Goal: Check status: Check status

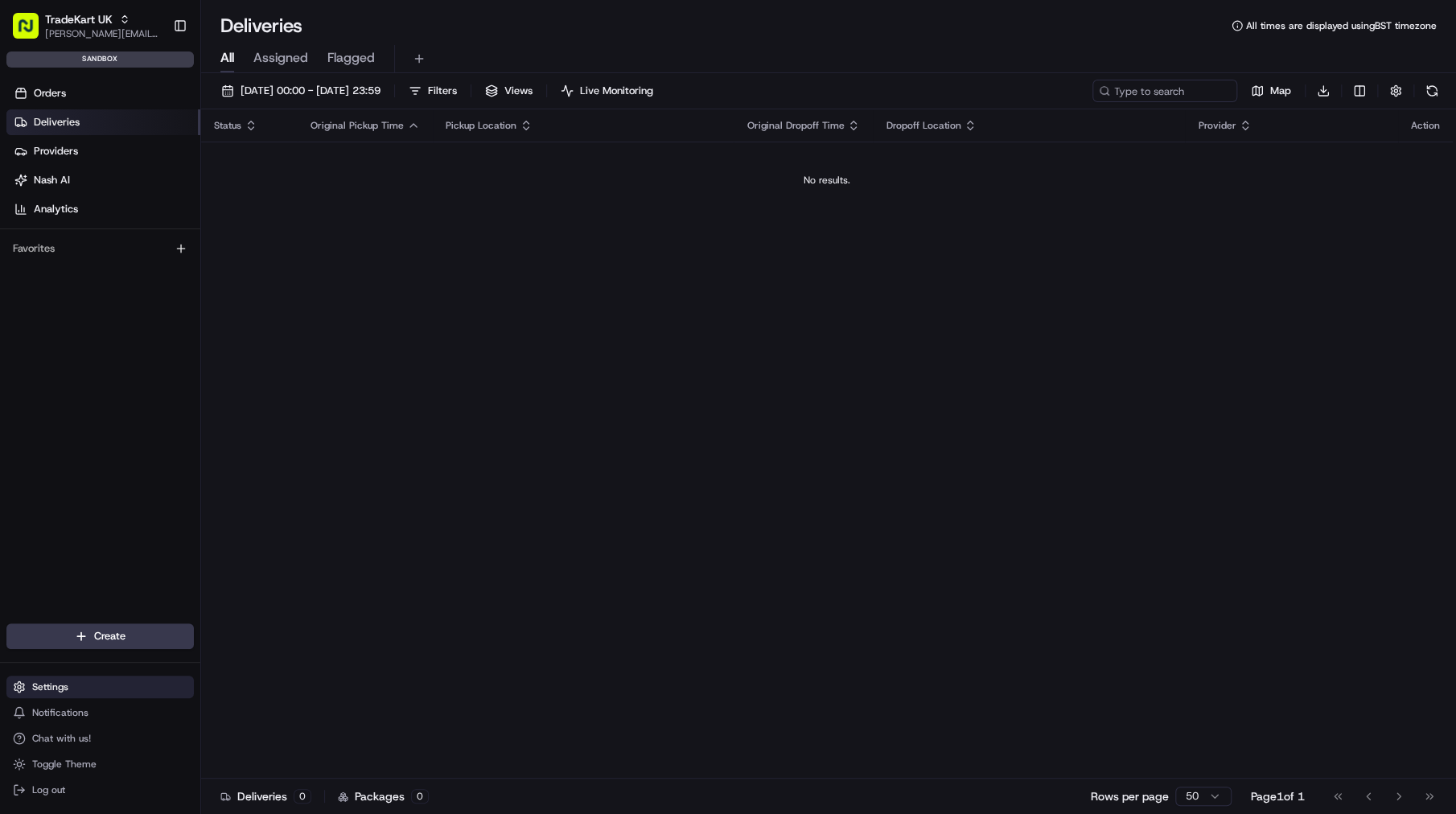
click at [93, 680] on button "Settings" at bounding box center [100, 686] width 187 height 22
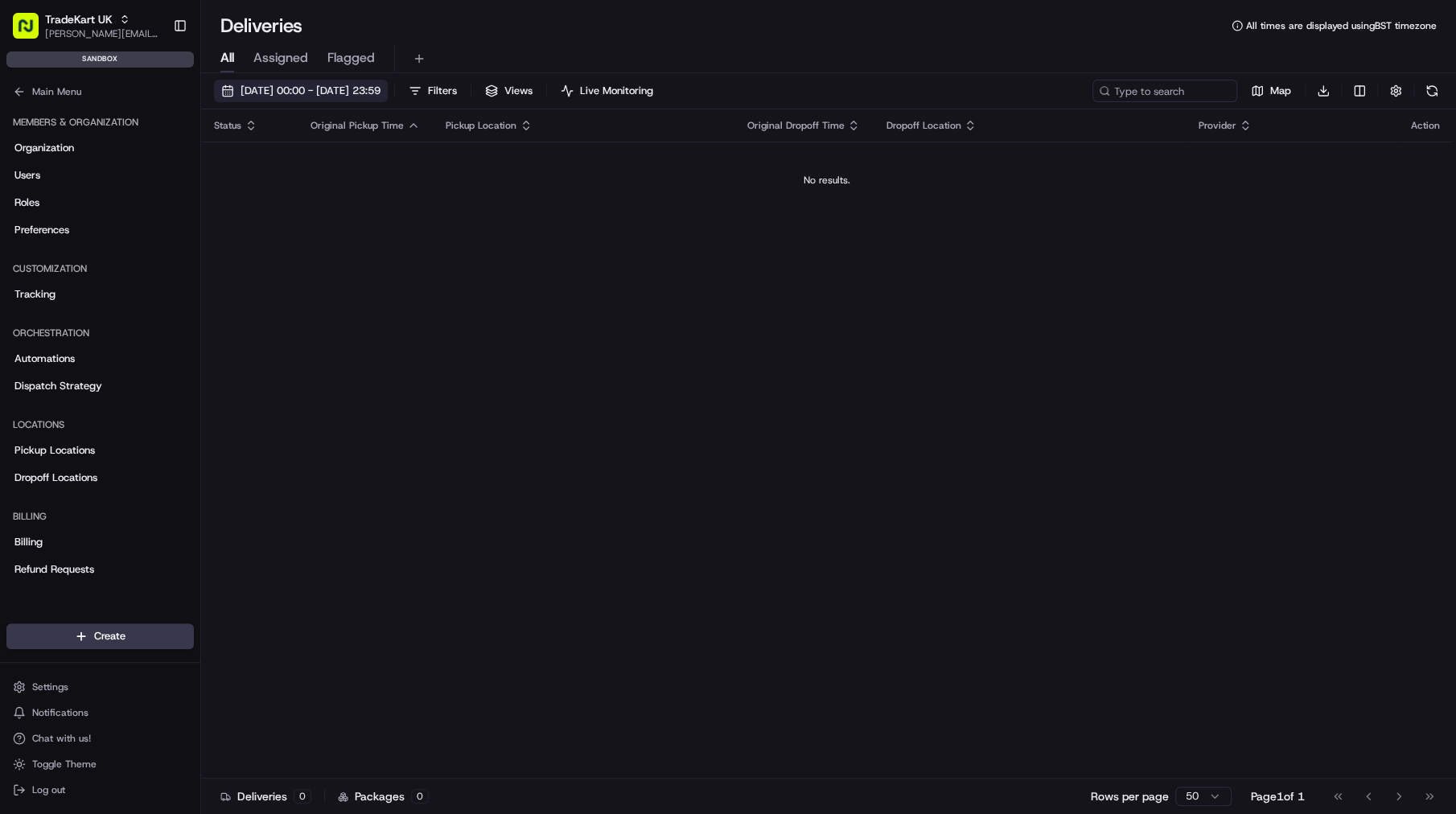
click at [381, 92] on span "[DATE] 00:00 - [DATE] 23:59" at bounding box center [311, 91] width 140 height 15
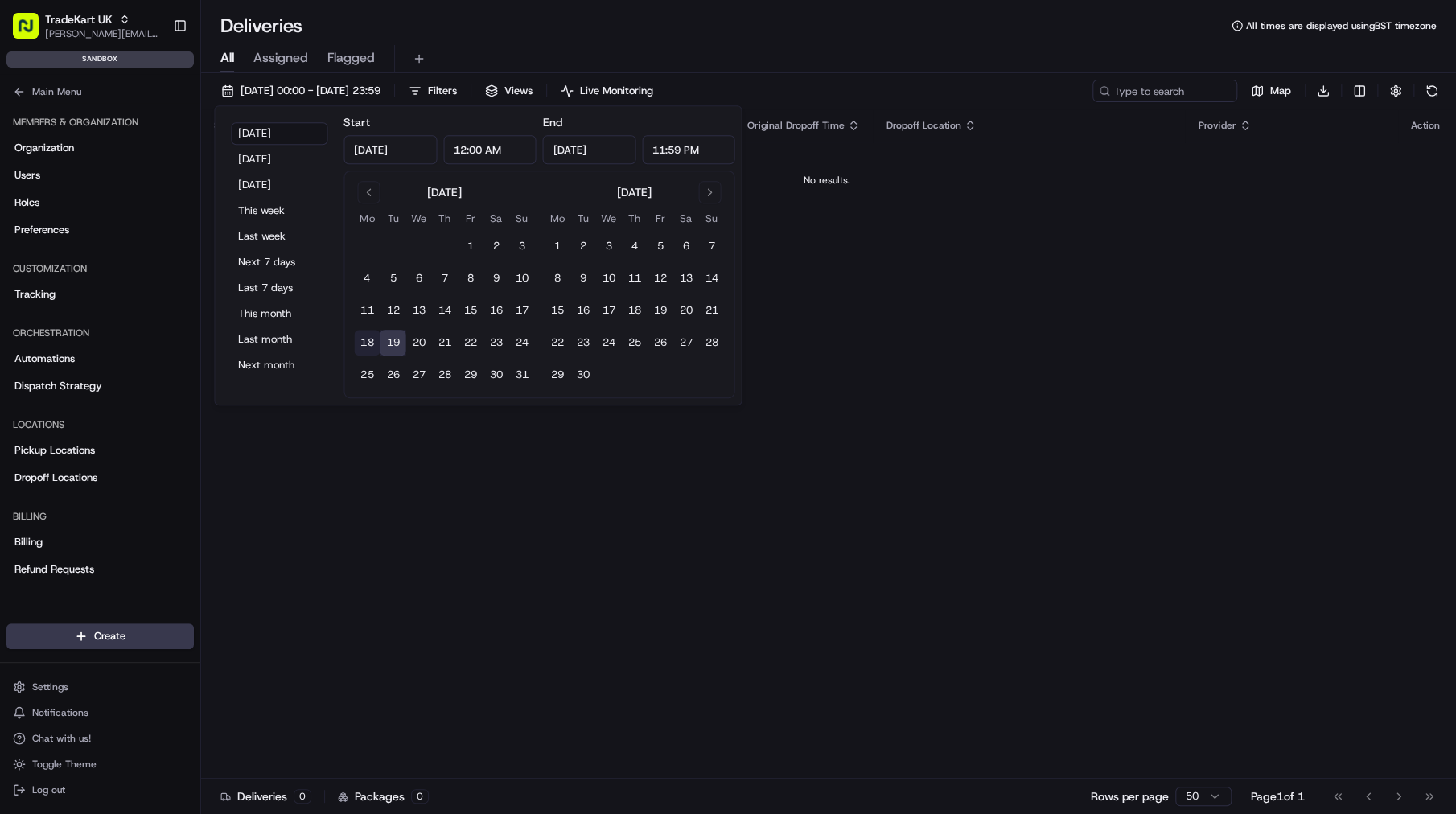
click at [372, 344] on button "18" at bounding box center [366, 343] width 25 height 25
type input "[DATE]"
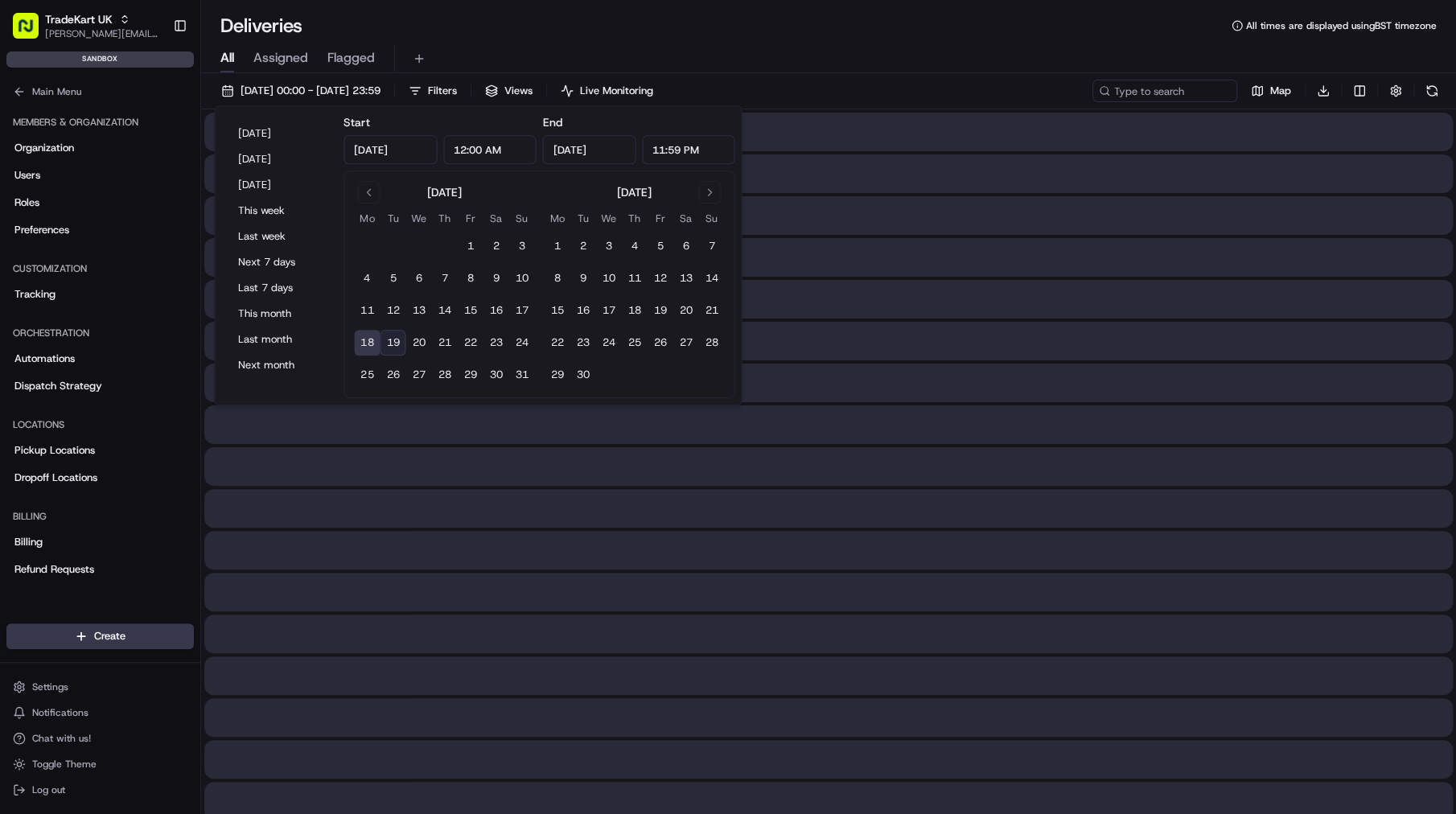
click at [382, 343] on button "19" at bounding box center [392, 343] width 25 height 25
type input "[DATE]"
click at [387, 343] on button "19" at bounding box center [392, 343] width 25 height 25
type input "[DATE]"
click at [404, 517] on div at bounding box center [829, 508] width 1249 height 39
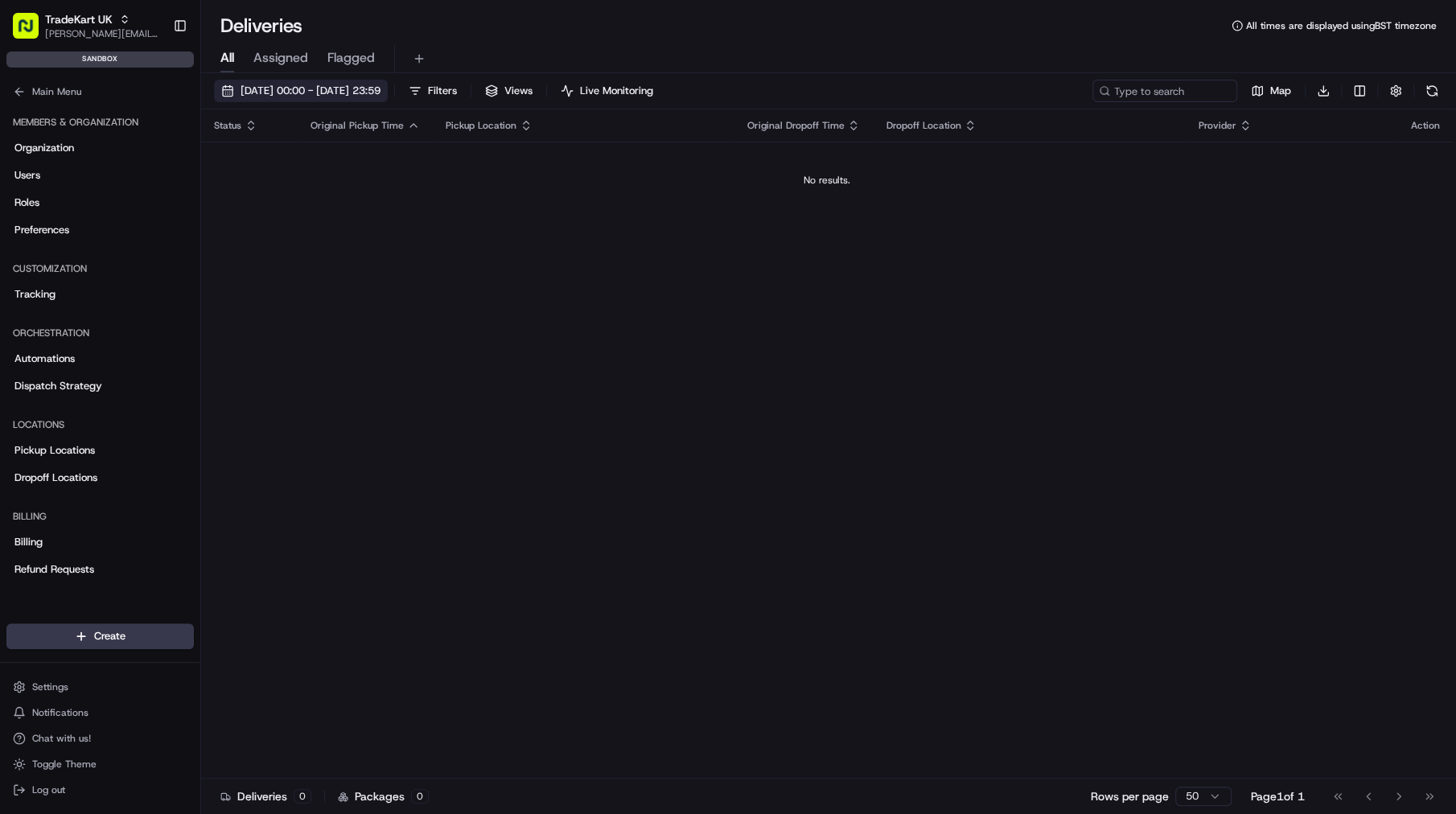
click at [381, 91] on span "[DATE] 00:00 - [DATE] 23:59" at bounding box center [311, 91] width 140 height 15
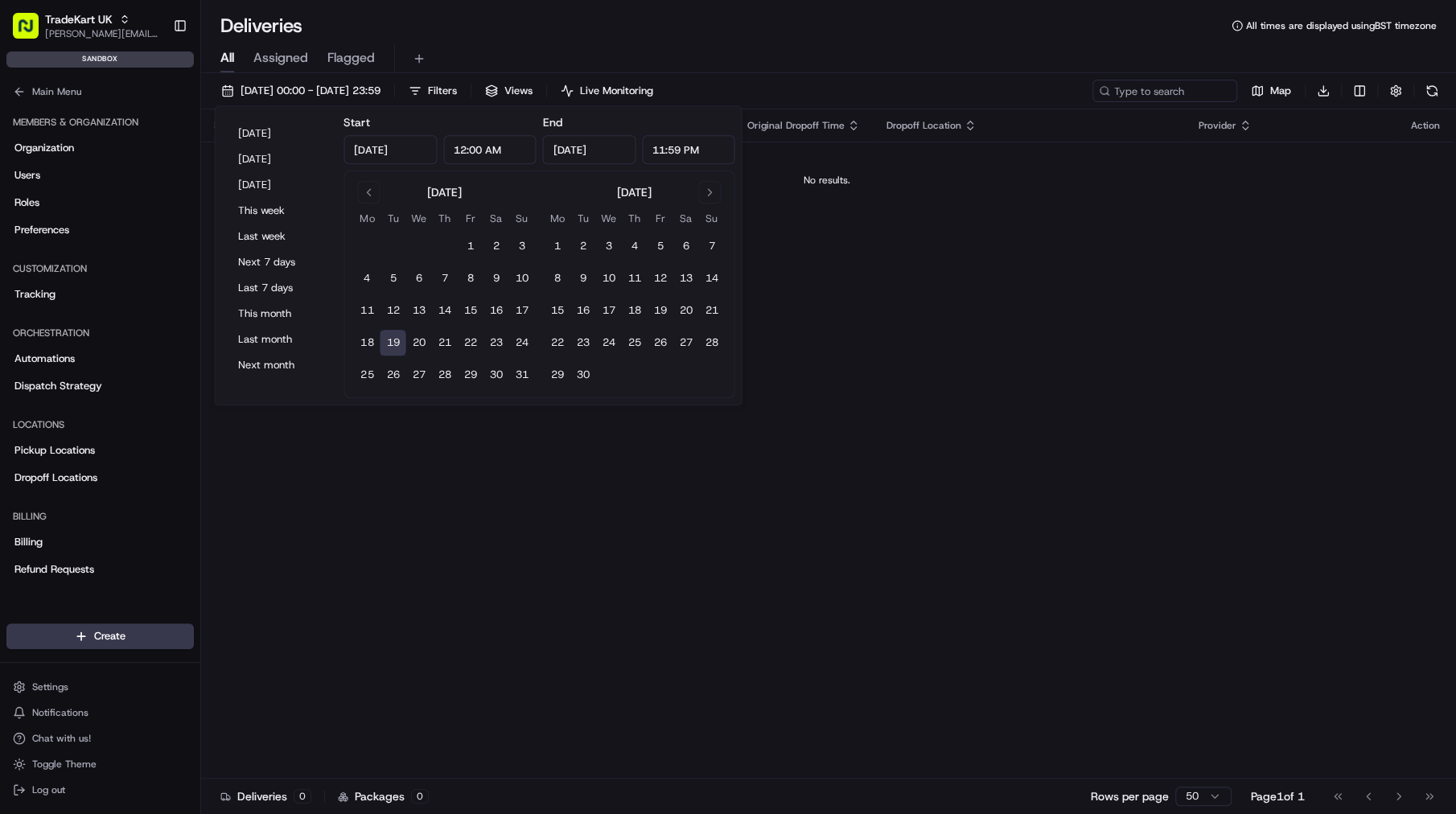
click at [367, 327] on tbody "1 2 3 4 5 6 7 8 9 10 11 12 13 14 15 16 17 18 19 20 21 22 23 24 25 26 27 28 29 3…" at bounding box center [443, 307] width 180 height 161
click at [369, 343] on button "18" at bounding box center [366, 343] width 25 height 25
type input "[DATE]"
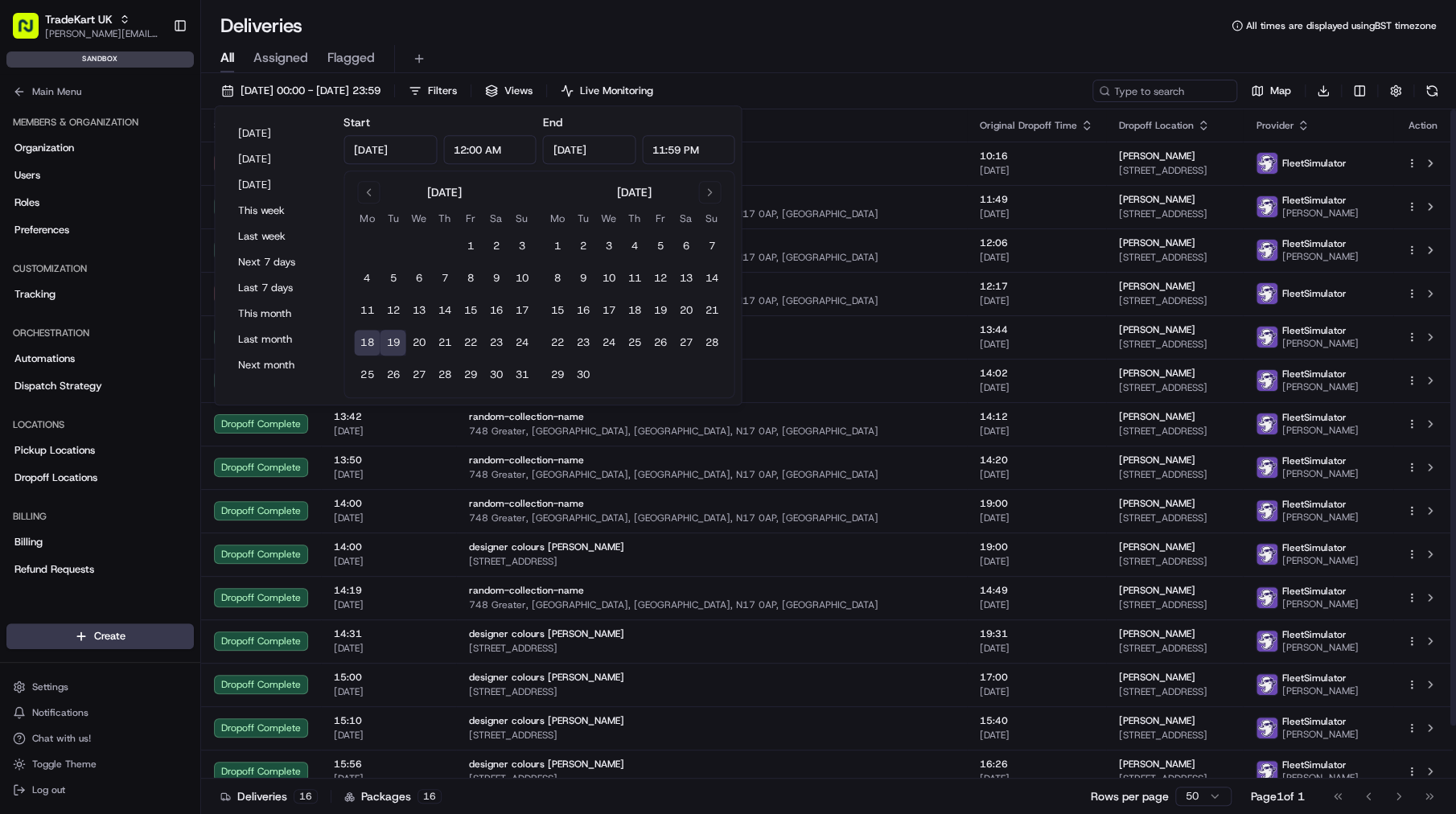
click at [871, 67] on div "All Assigned Flagged" at bounding box center [828, 58] width 1254 height 28
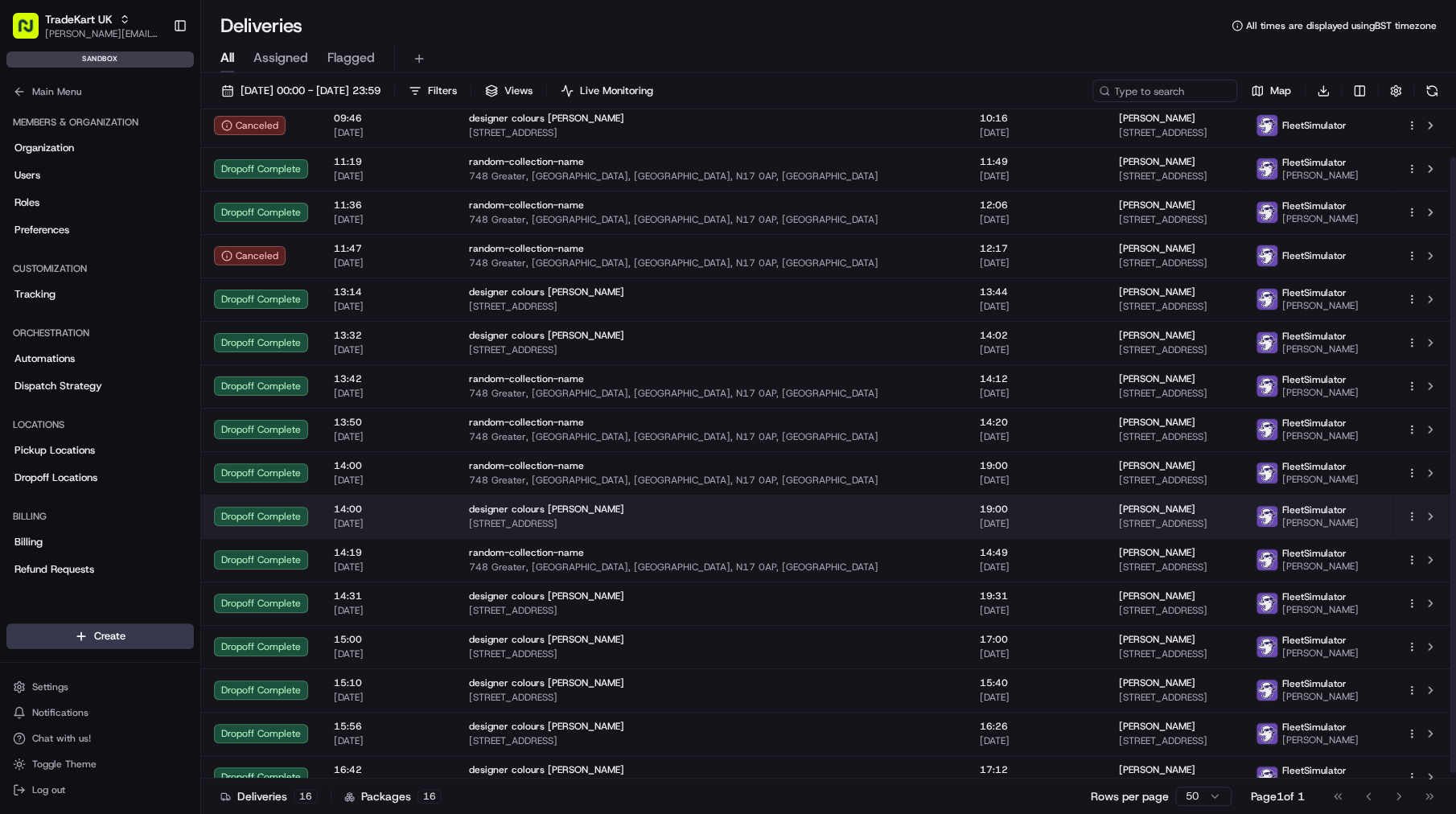
scroll to position [57, 0]
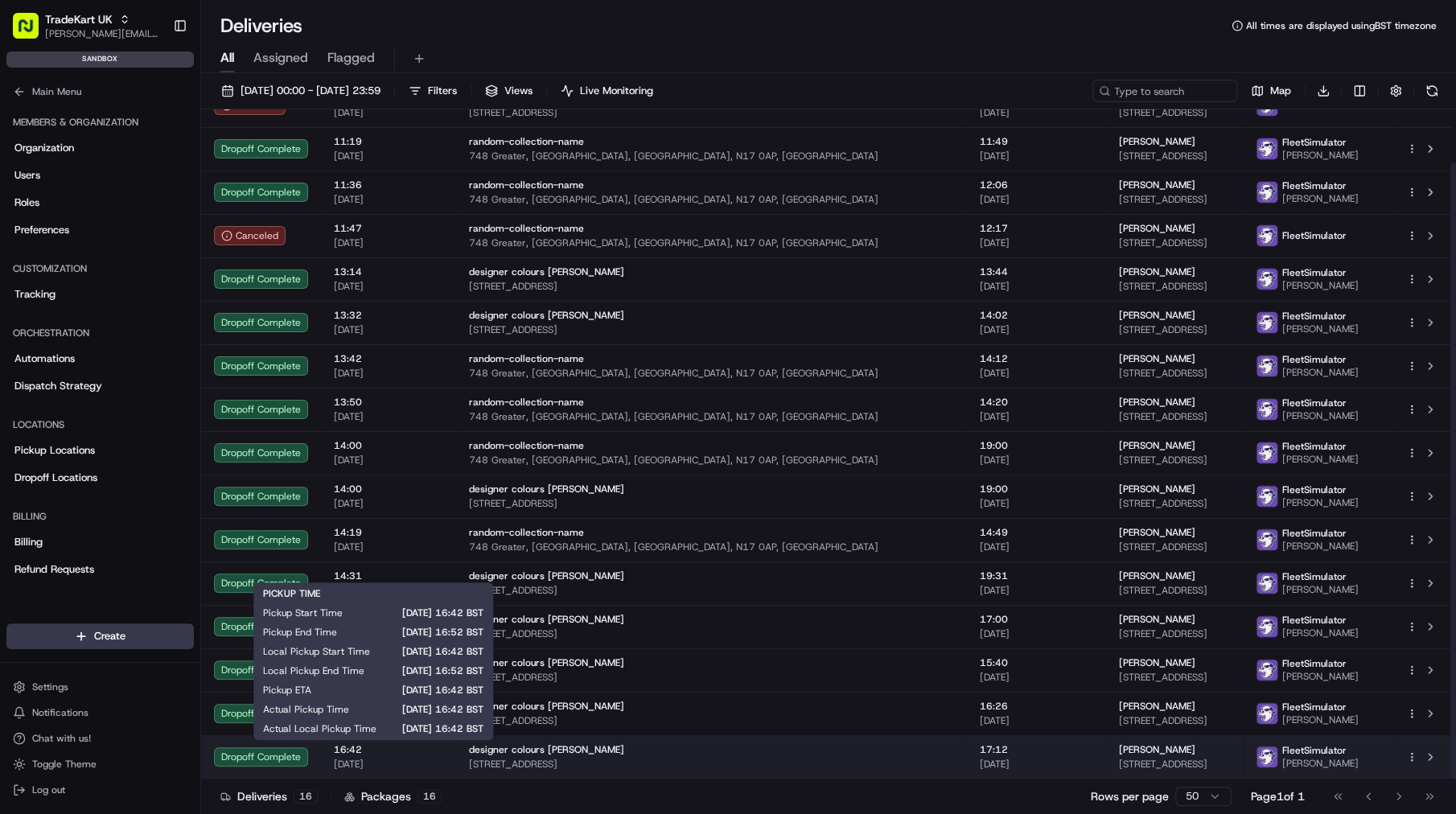
click at [390, 762] on span "[DATE]" at bounding box center [389, 763] width 109 height 13
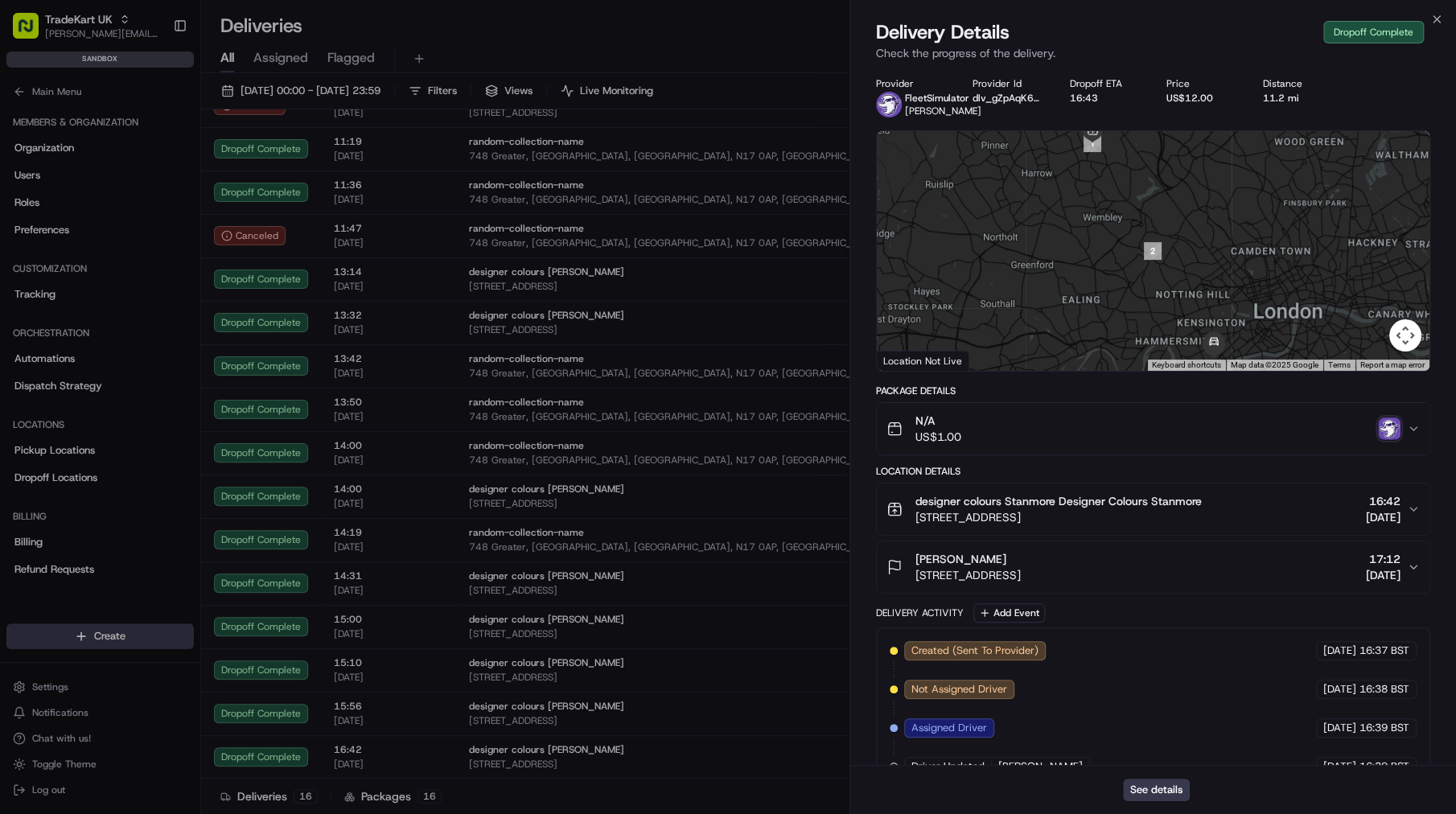
click at [1176, 455] on button "N/A US$1.00" at bounding box center [1152, 428] width 552 height 52
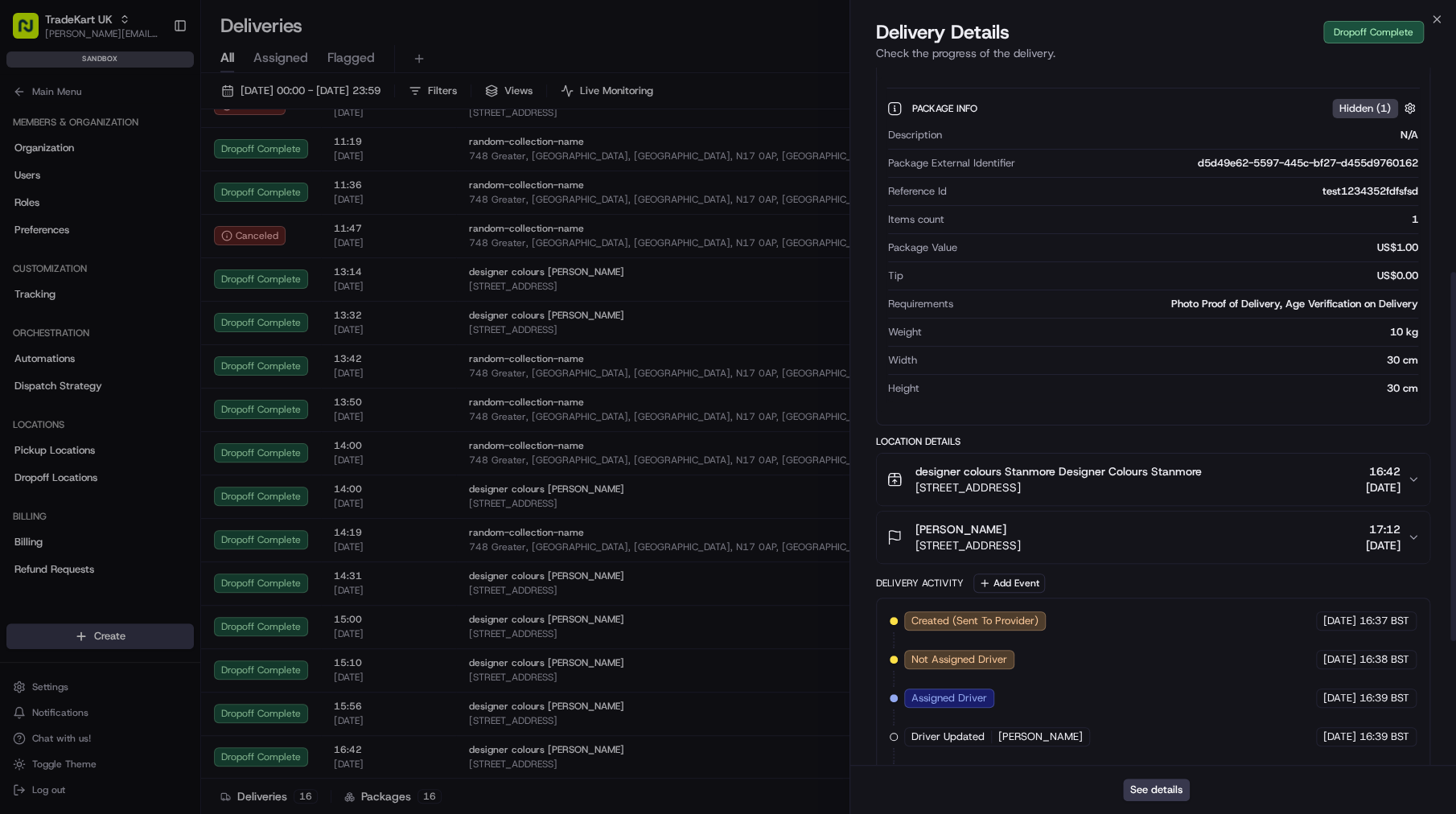
scroll to position [386, 0]
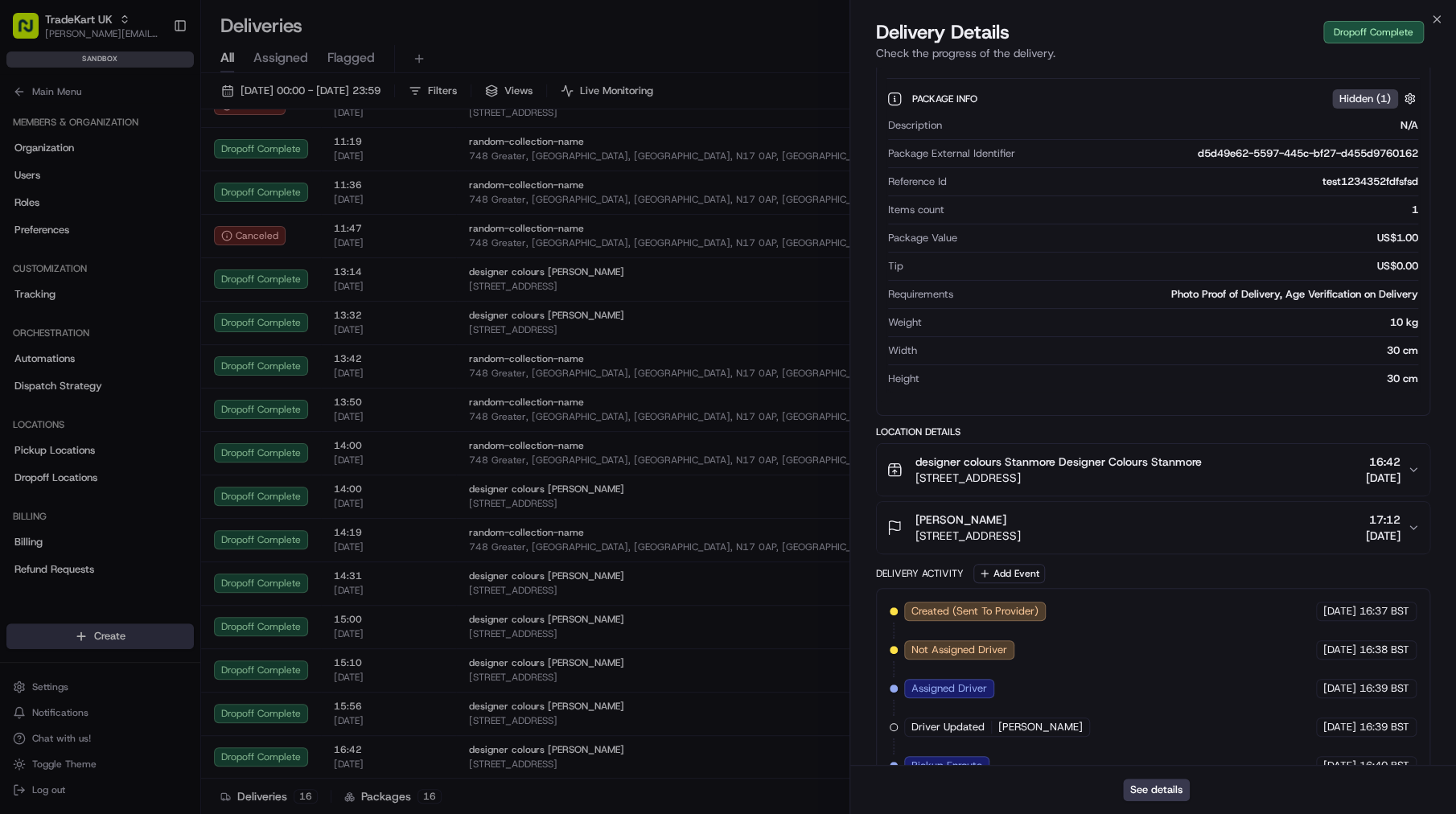
click at [1370, 469] on span "16:42" at bounding box center [1383, 462] width 35 height 17
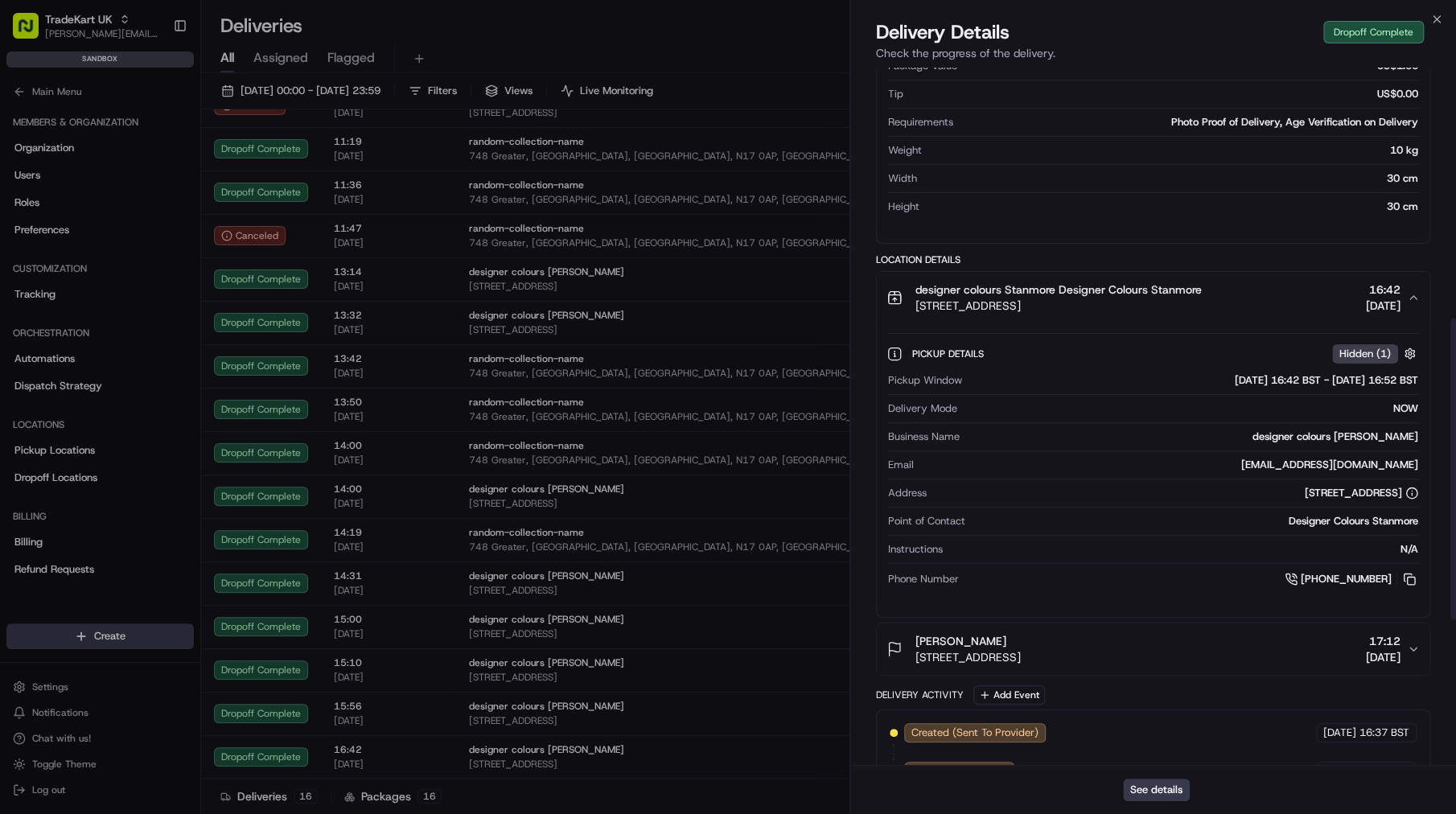
scroll to position [579, 0]
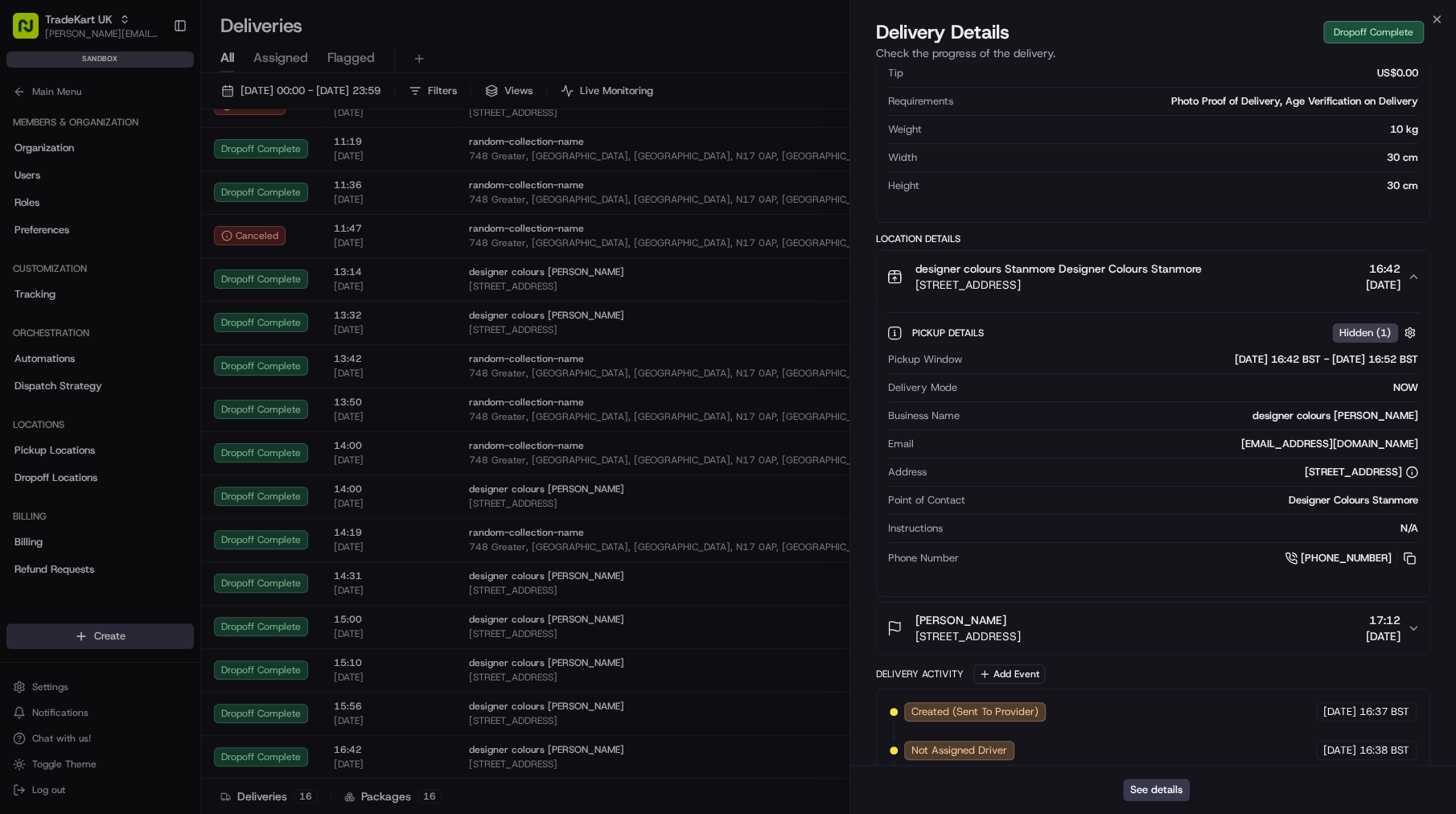
click at [1273, 640] on div "[PERSON_NAME][STREET_ADDRESS], [GEOGRAPHIC_DATA] 17:12 [DATE]" at bounding box center [1146, 628] width 520 height 32
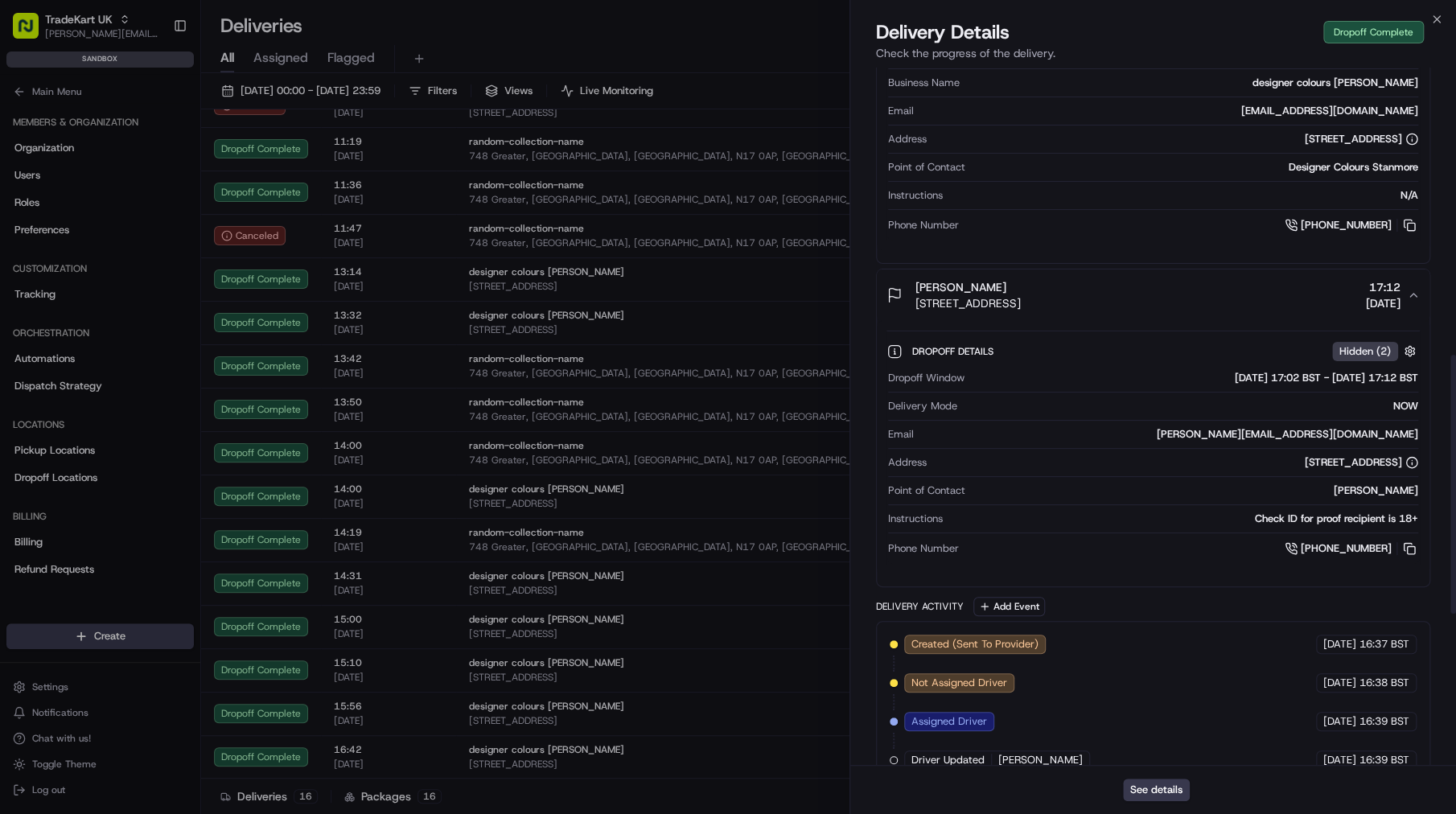
scroll to position [965, 0]
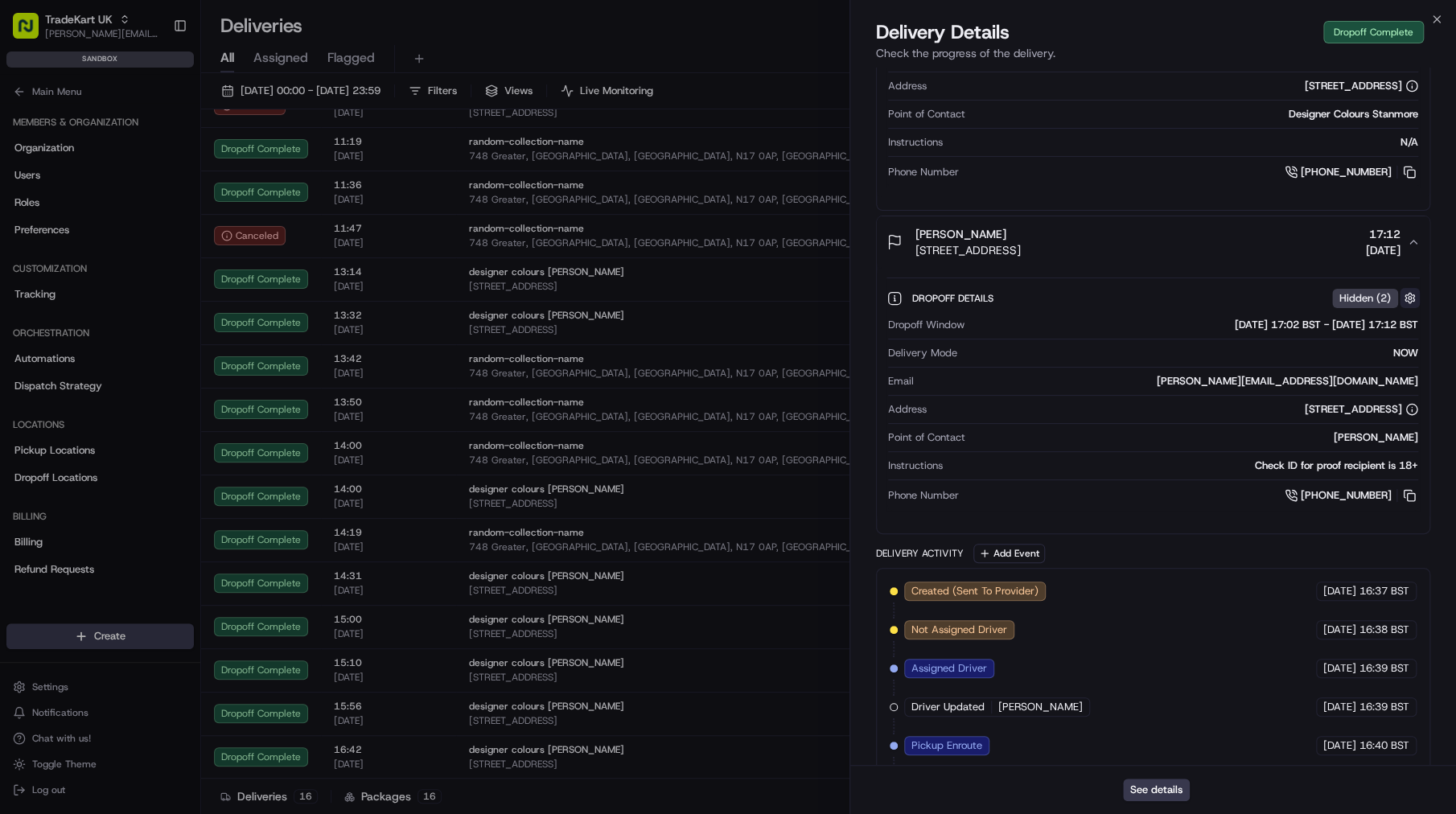
click at [1412, 300] on button "button" at bounding box center [1409, 298] width 20 height 20
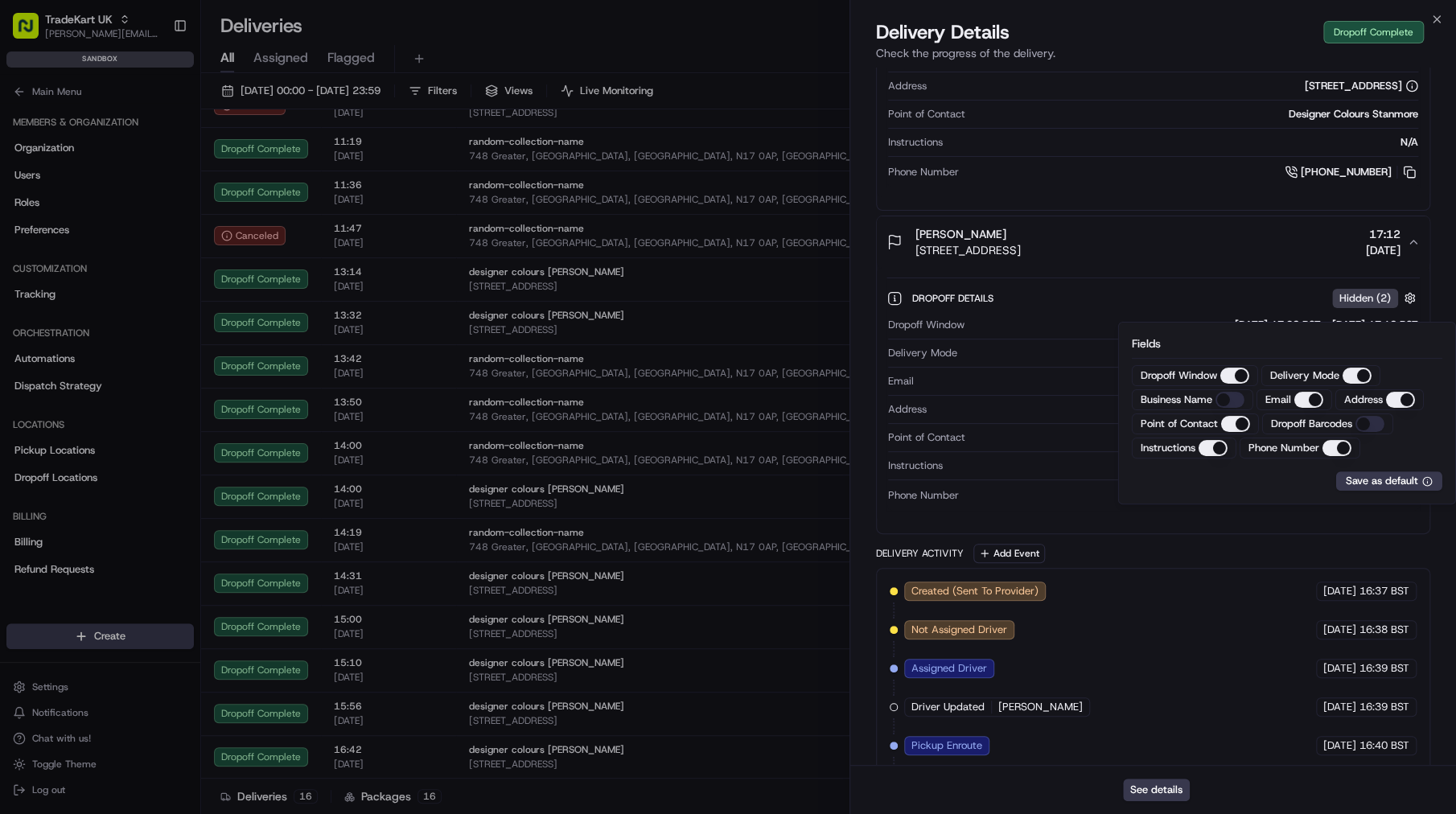
click at [1276, 258] on div "[PERSON_NAME][STREET_ADDRESS], [GEOGRAPHIC_DATA] 17:12 [DATE]" at bounding box center [1146, 241] width 520 height 32
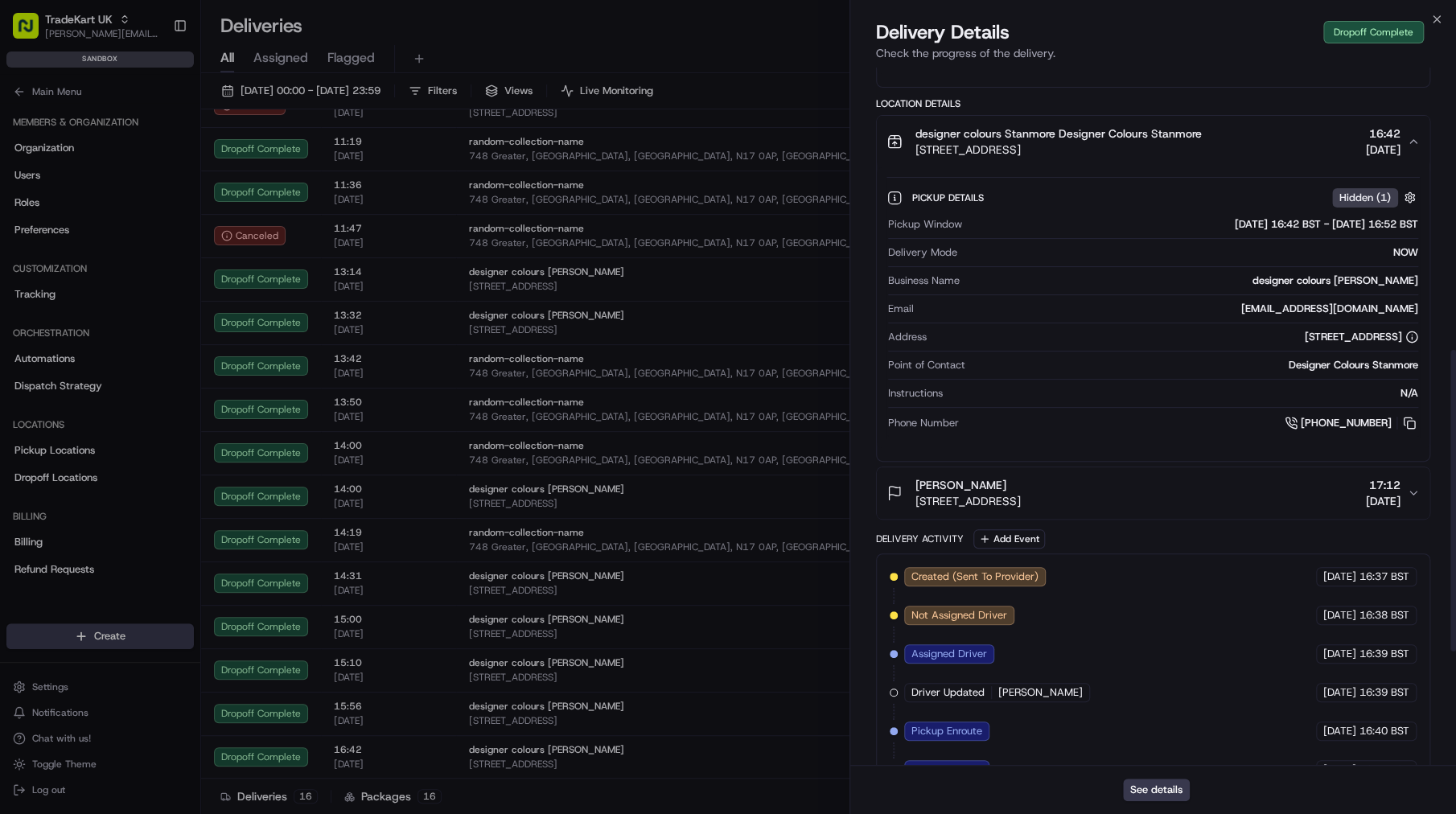
scroll to position [913, 0]
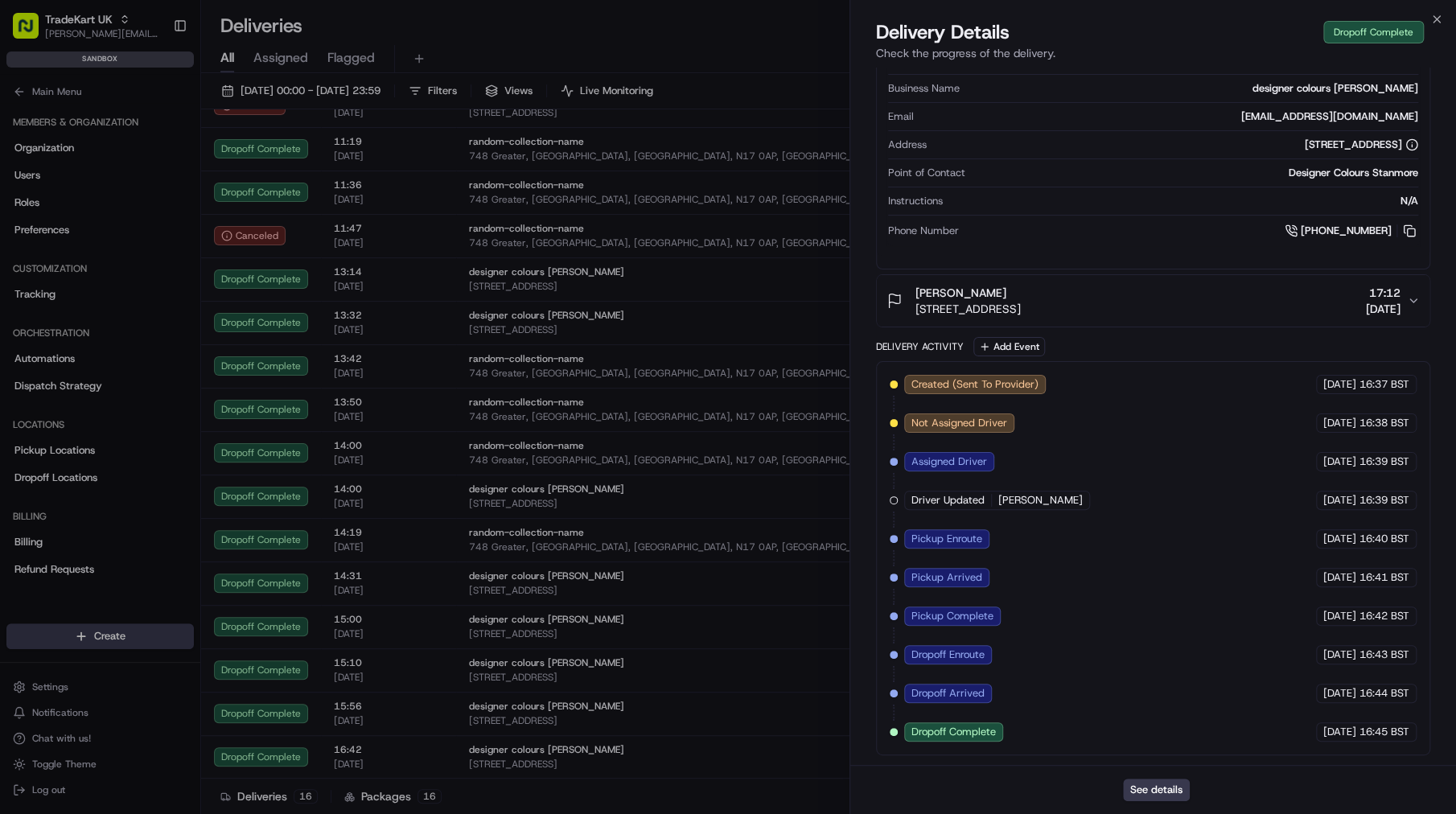
click at [1365, 299] on span "17:12" at bounding box center [1383, 292] width 35 height 17
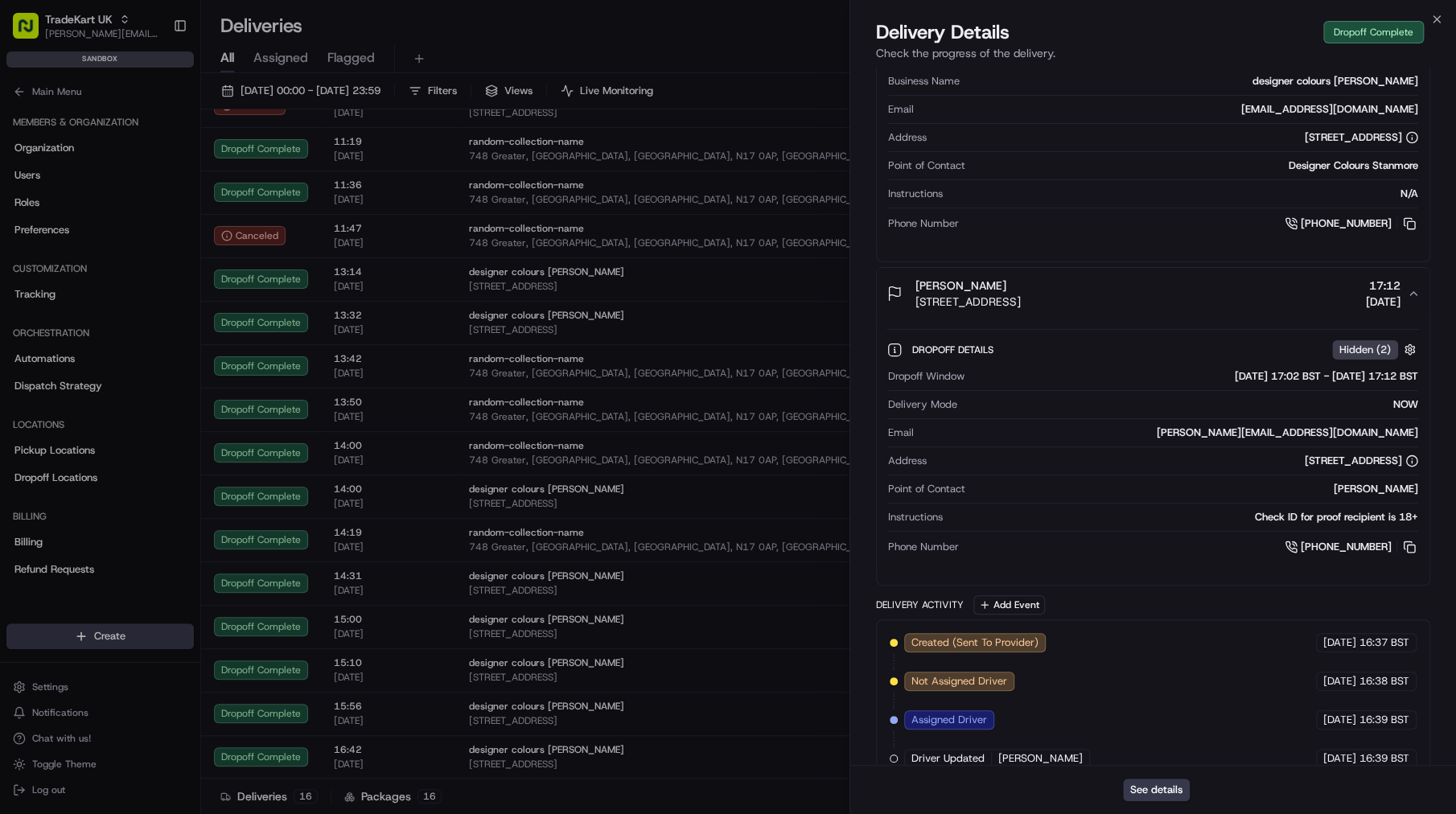
click at [1365, 310] on span "[DATE]" at bounding box center [1383, 301] width 35 height 17
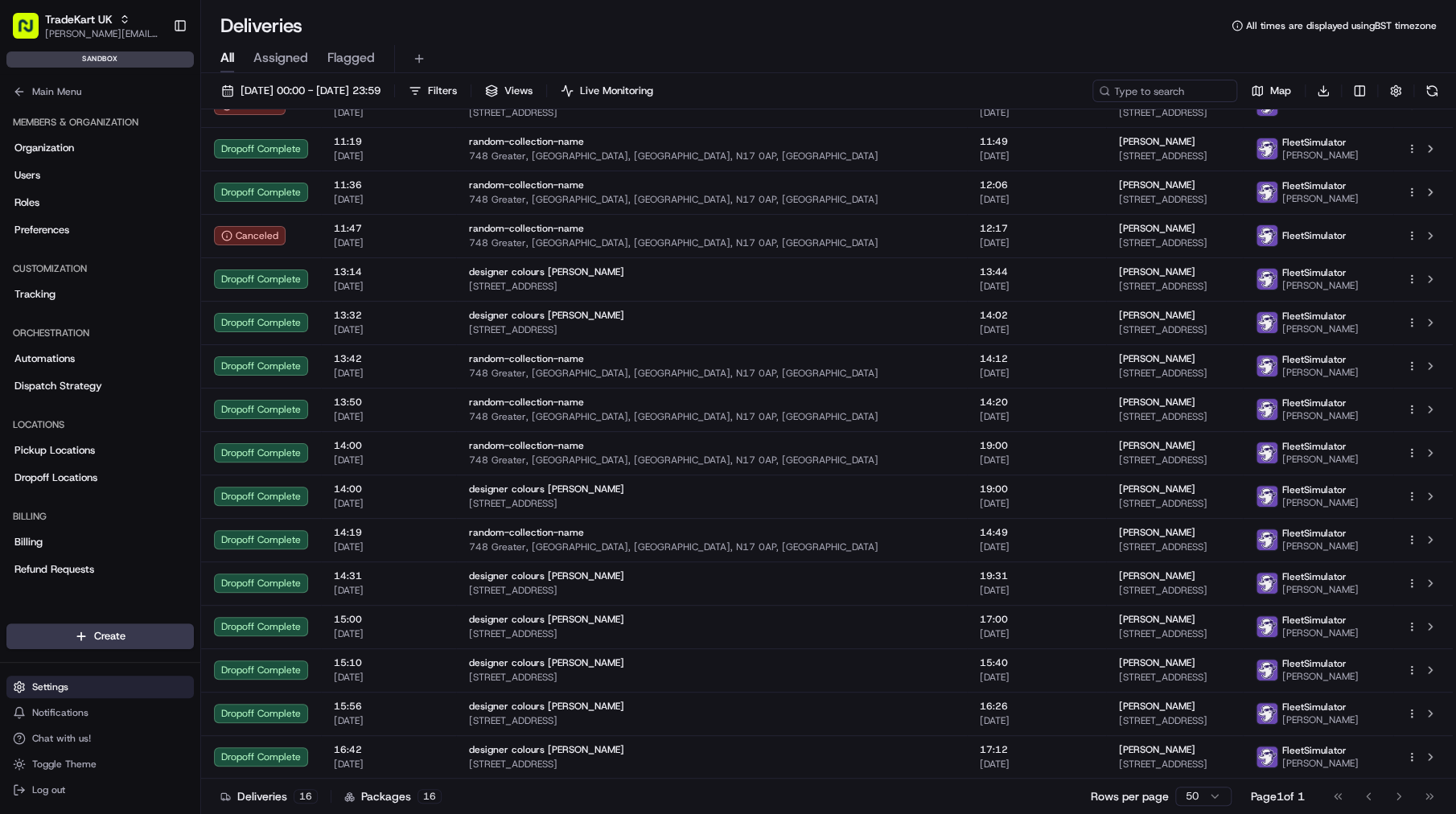
click at [78, 690] on button "Settings" at bounding box center [100, 686] width 187 height 22
